Goal: Information Seeking & Learning: Learn about a topic

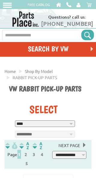
select select "*********"
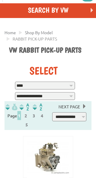
click at [71, 100] on select "**********" at bounding box center [45, 96] width 60 height 8
select select "*********"
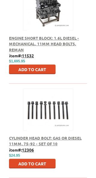
scroll to position [1107, 0]
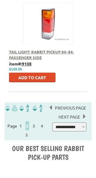
scroll to position [1278, 0]
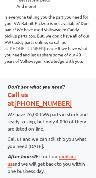
scroll to position [1534, 0]
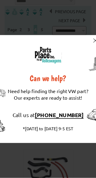
scroll to position [135, 0]
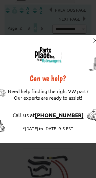
click at [96, 43] on img at bounding box center [95, 40] width 4 height 4
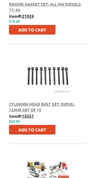
scroll to position [1138, 0]
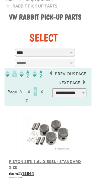
scroll to position [136, 0]
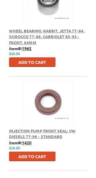
scroll to position [1203, 0]
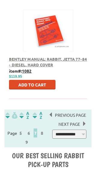
scroll to position [1277, 0]
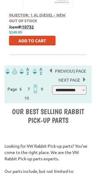
scroll to position [1337, 0]
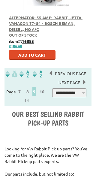
scroll to position [1320, 0]
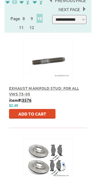
scroll to position [154, 0]
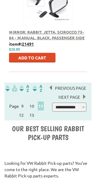
scroll to position [1300, 0]
click at [77, 102] on span "Next Page" at bounding box center [70, 97] width 28 height 9
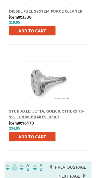
scroll to position [1222, 0]
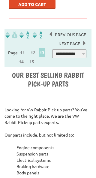
scroll to position [1356, 0]
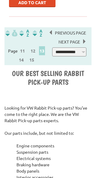
click at [83, 46] on span "Next Page" at bounding box center [70, 41] width 28 height 9
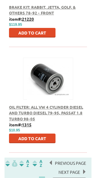
scroll to position [1278, 0]
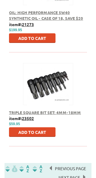
scroll to position [1222, 0]
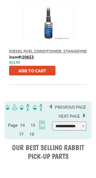
scroll to position [1282, 0]
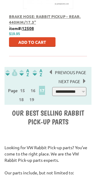
scroll to position [1325, 0]
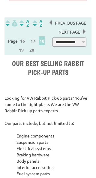
scroll to position [1371, 0]
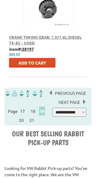
scroll to position [1302, 0]
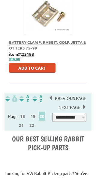
scroll to position [1291, 0]
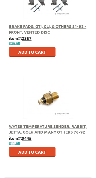
scroll to position [1210, 0]
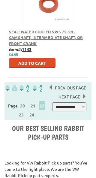
scroll to position [1301, 0]
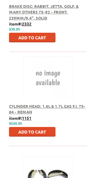
scroll to position [1151, 0]
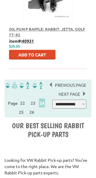
scroll to position [1320, 0]
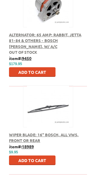
scroll to position [1221, 0]
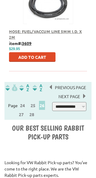
scroll to position [1309, 0]
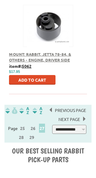
scroll to position [1317, 0]
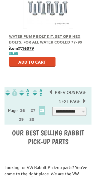
scroll to position [1303, 0]
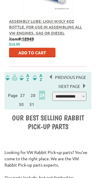
scroll to position [1321, 0]
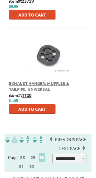
scroll to position [1252, 0]
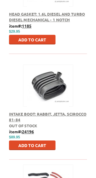
scroll to position [819, 0]
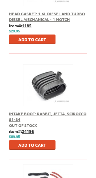
click at [81, 61] on div "Head Gasket: 1.6L Diesel and Turbo Diesel Mechanical - 1 Notch item#: 1185 $ $2…" at bounding box center [48, 15] width 87 height 100
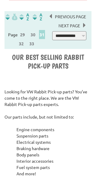
scroll to position [1374, 0]
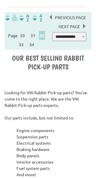
scroll to position [1372, 0]
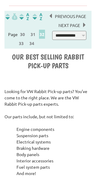
click at [87, 30] on div "Previous Page Next Page" at bounding box center [69, 21] width 43 height 18
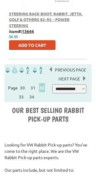
scroll to position [1319, 0]
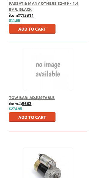
scroll to position [235, 0]
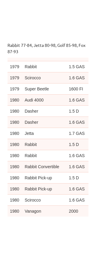
scroll to position [358, 0]
